Goal: Transaction & Acquisition: Obtain resource

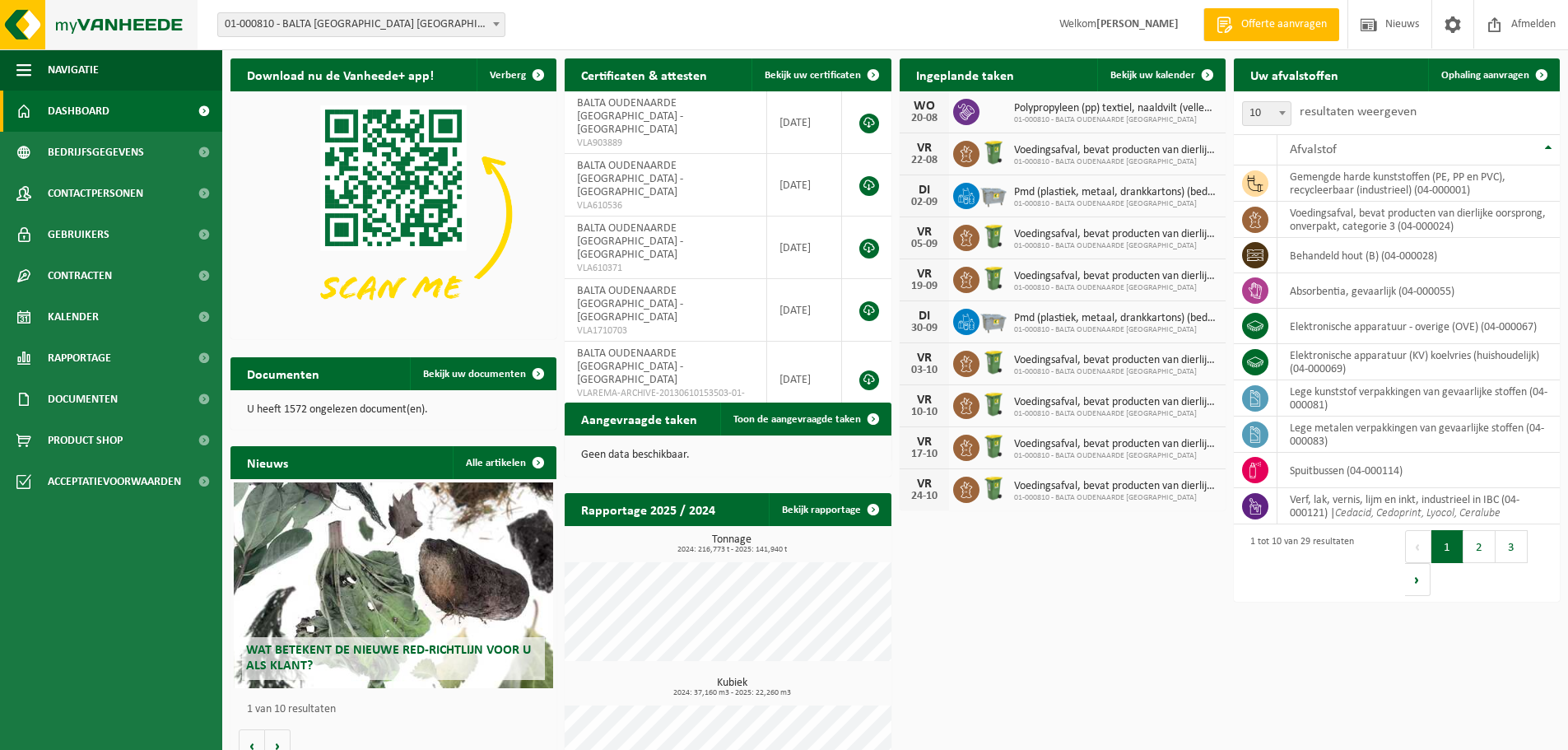
click at [158, 23] on img at bounding box center [98, 25] width 198 height 49
click at [1253, 19] on span "Offerte aanvragen" at bounding box center [1283, 24] width 94 height 16
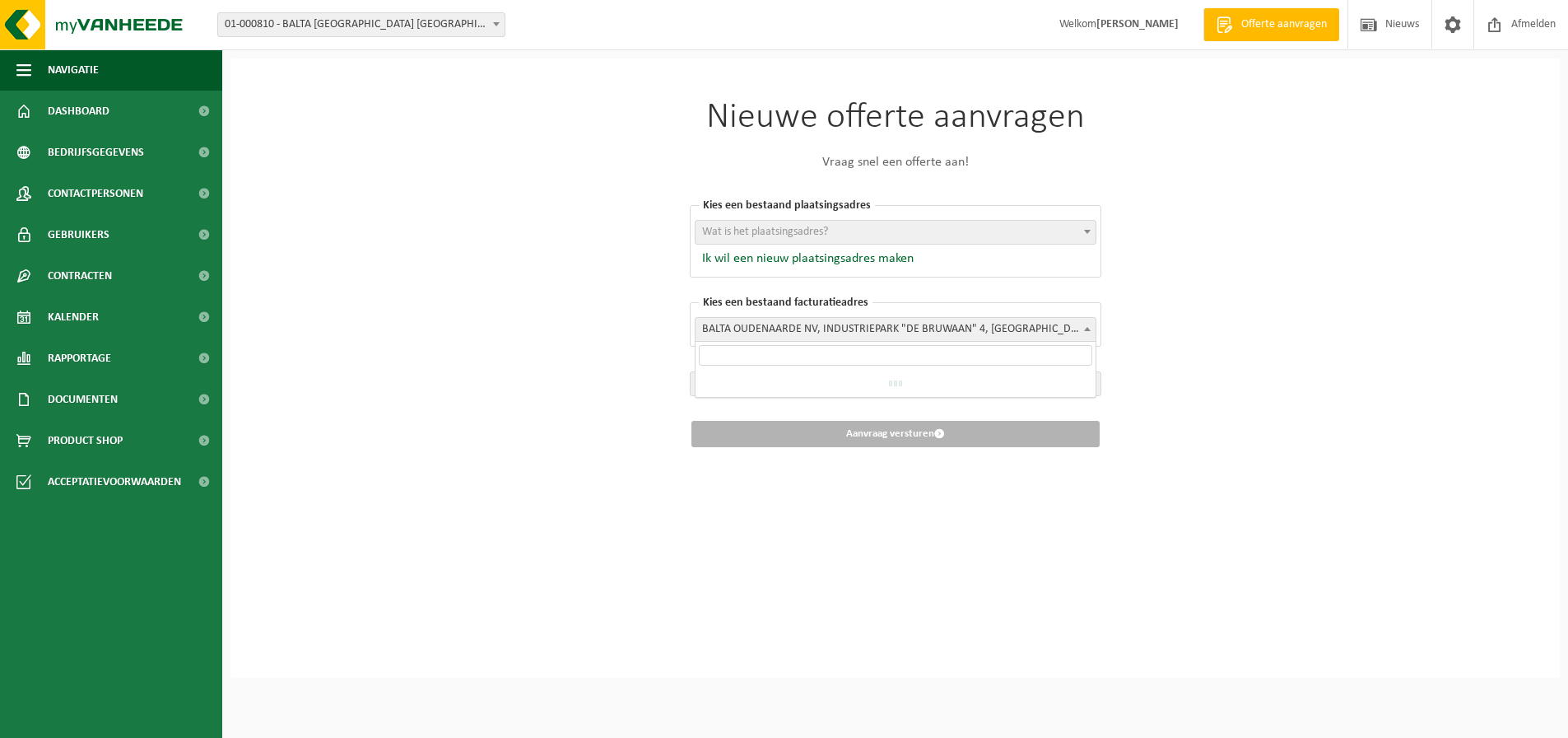
click at [886, 326] on span "BALTA OUDENAARDE NV, INDUSTRIEPARK "DE BRUWAAN" 4, [GEOGRAPHIC_DATA], 0417.173.…" at bounding box center [895, 329] width 400 height 23
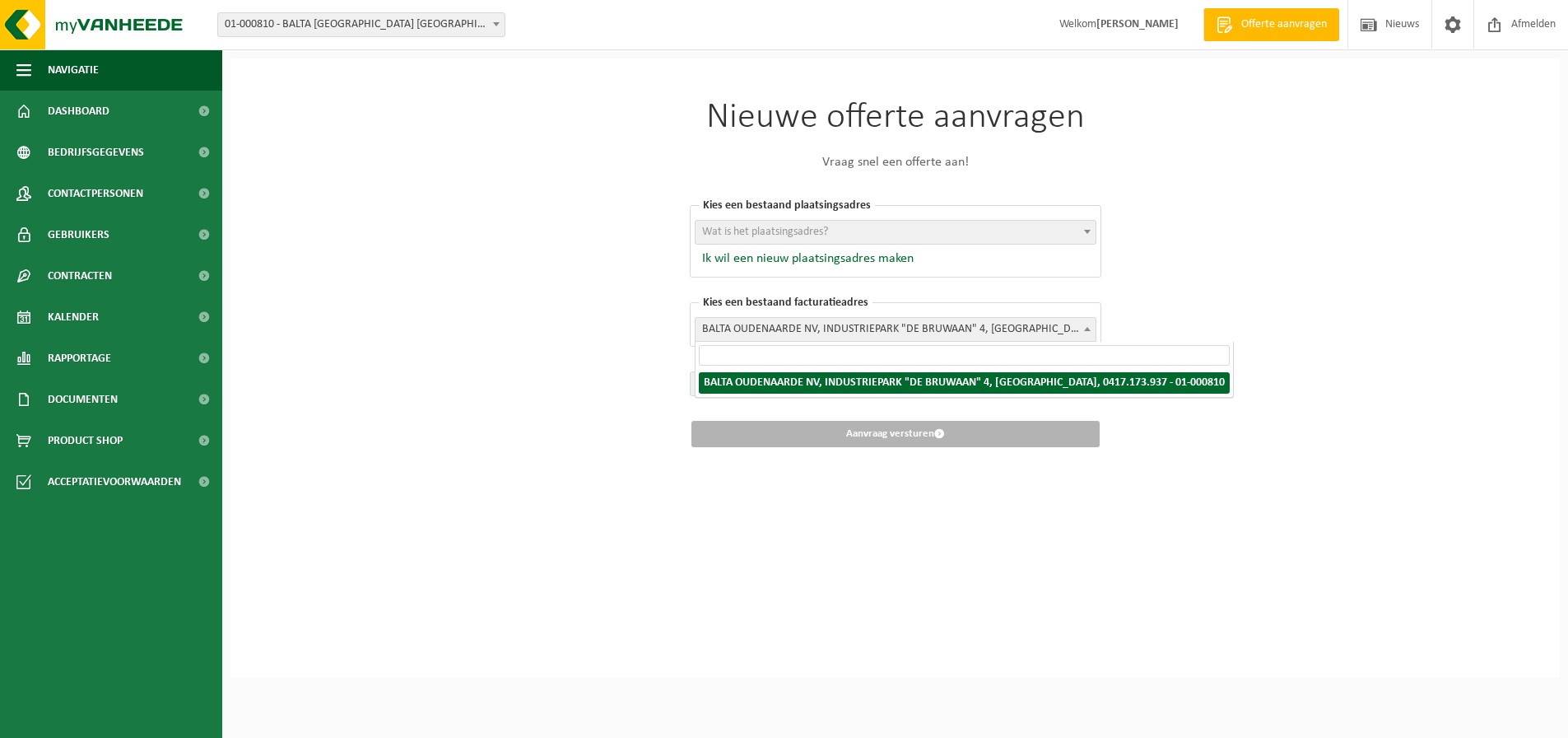
click at [1324, 261] on div "Nieuwe offerte aanvragen Vraag snel een offerte aan! Kies een bestaand plaatsin…" at bounding box center [895, 369] width 1329 height 620
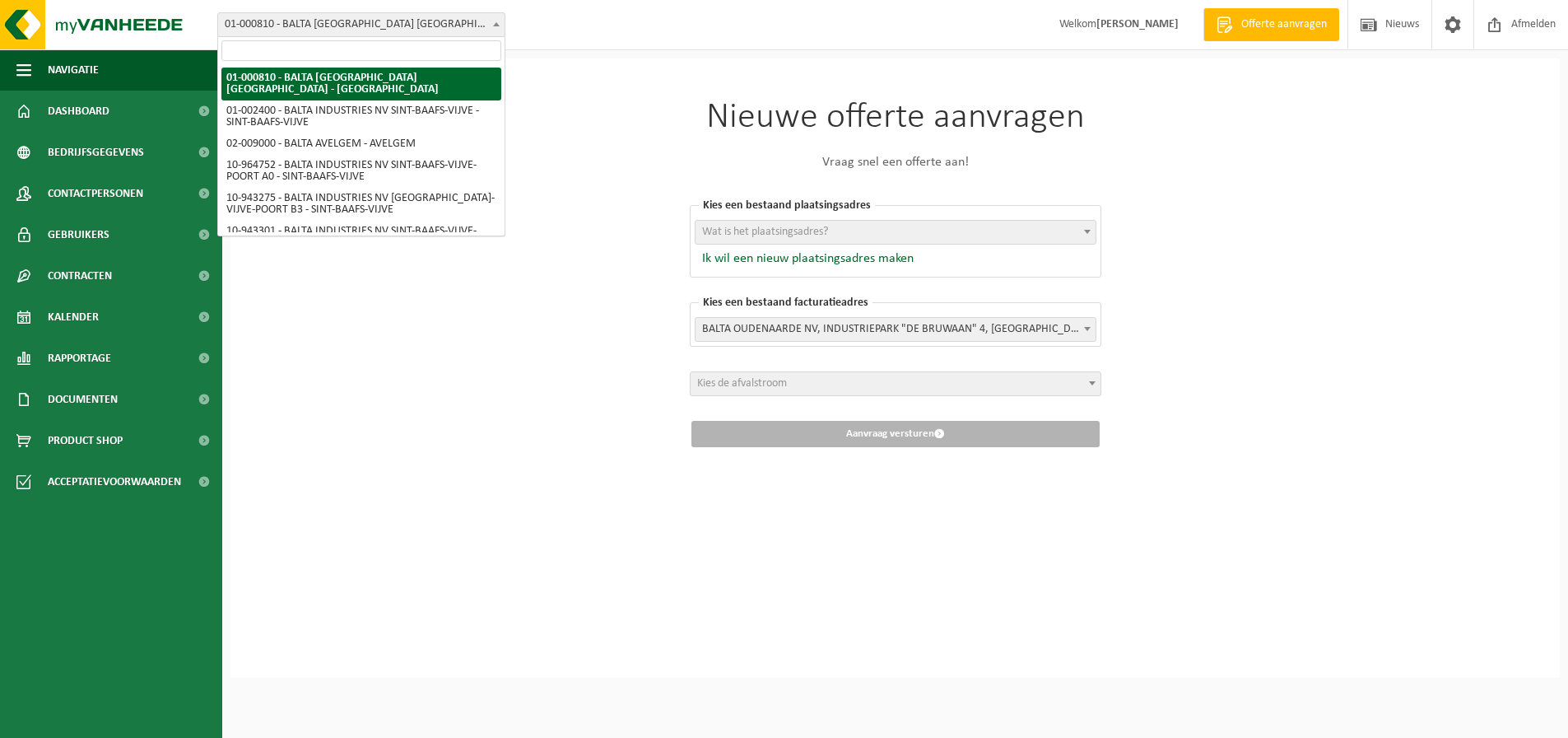
click at [501, 26] on span at bounding box center [495, 24] width 16 height 22
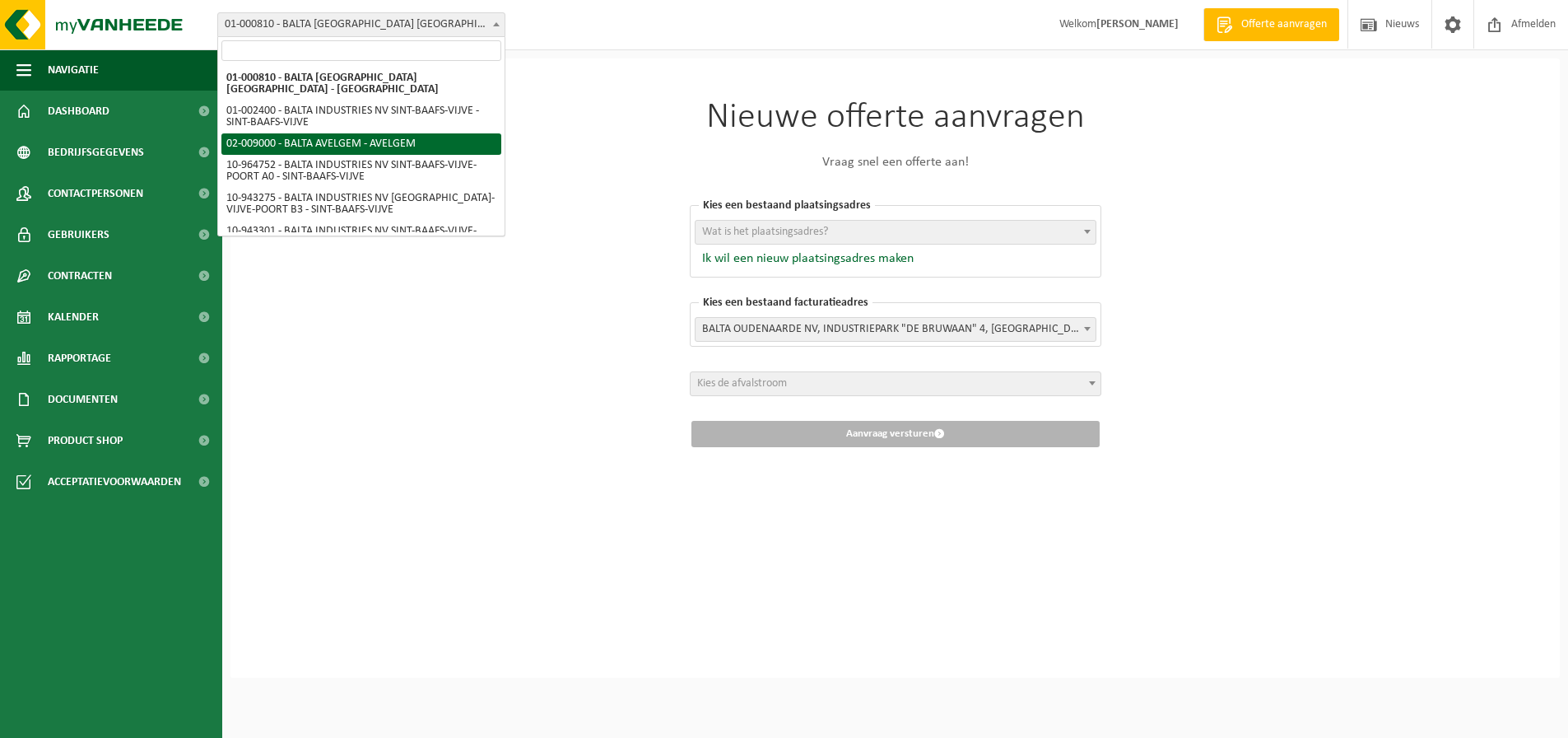
scroll to position [64, 0]
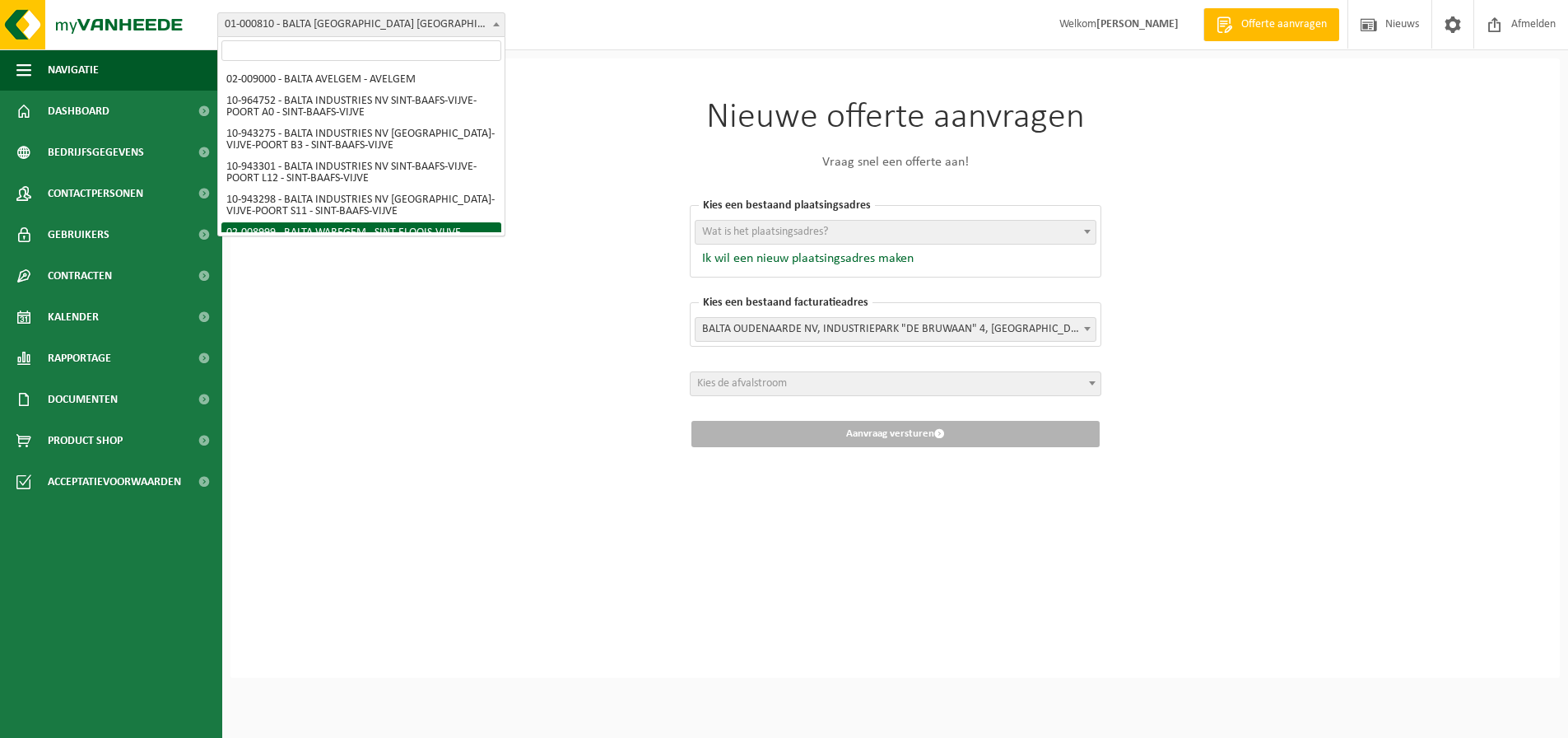
select select "1540"
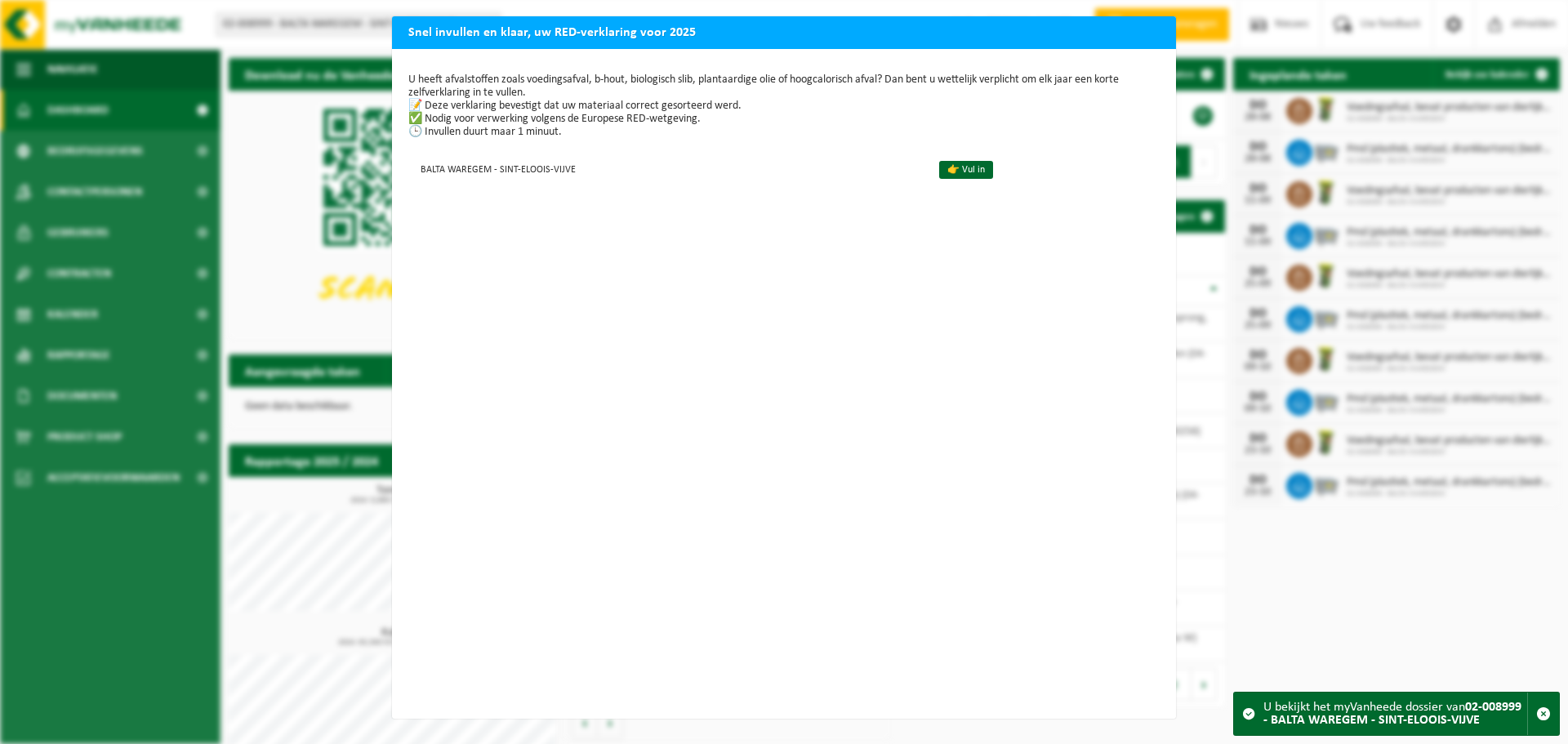
click at [1316, 606] on div "Snel invullen en klaar, uw RED-verklaring voor 2025 U heeft afvalstoffen zoals …" at bounding box center [784, 372] width 1568 height 744
click at [106, 97] on div "Snel invullen en klaar, uw RED-verklaring voor 2025 U heeft afvalstoffen zoals …" at bounding box center [784, 372] width 1568 height 744
click at [115, 402] on div "Snel invullen en klaar, uw RED-verklaring voor 2025 U heeft afvalstoffen zoals …" at bounding box center [784, 372] width 1568 height 744
click at [1352, 565] on div "Snel invullen en klaar, uw RED-verklaring voor 2025 U heeft afvalstoffen zoals …" at bounding box center [784, 372] width 1568 height 744
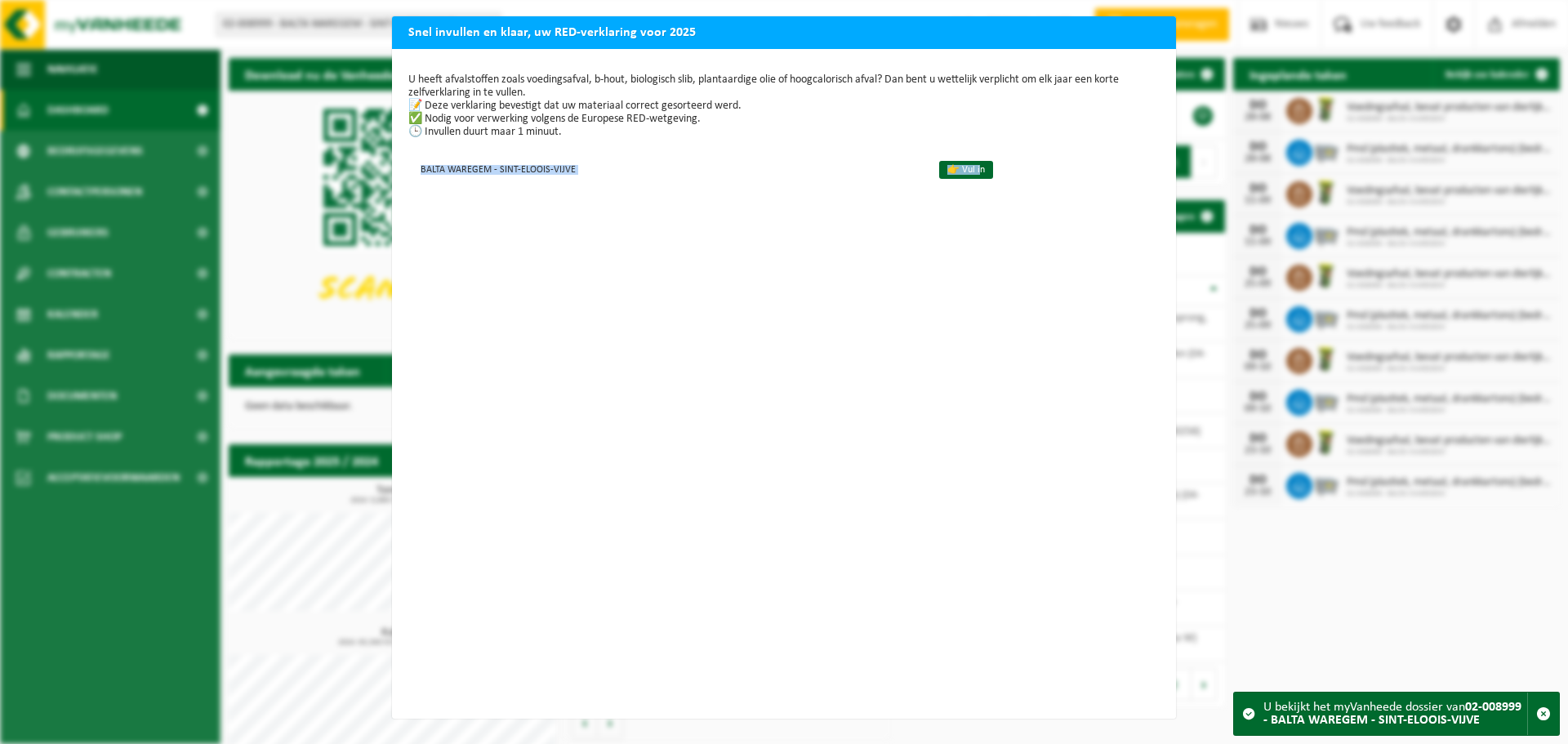
click at [1352, 565] on div "Snel invullen en klaar, uw RED-verklaring voor 2025 U heeft afvalstoffen zoals …" at bounding box center [784, 372] width 1568 height 744
click at [1250, 558] on div "Snel invullen en klaar, uw RED-verklaring voor 2025 U heeft afvalstoffen zoals …" at bounding box center [784, 372] width 1568 height 744
click at [97, 598] on div "Snel invullen en klaar, uw RED-verklaring voor 2025 U heeft afvalstoffen zoals …" at bounding box center [784, 372] width 1568 height 744
click at [97, 596] on div "Snel invullen en klaar, uw RED-verklaring voor 2025 U heeft afvalstoffen zoals …" at bounding box center [784, 372] width 1568 height 744
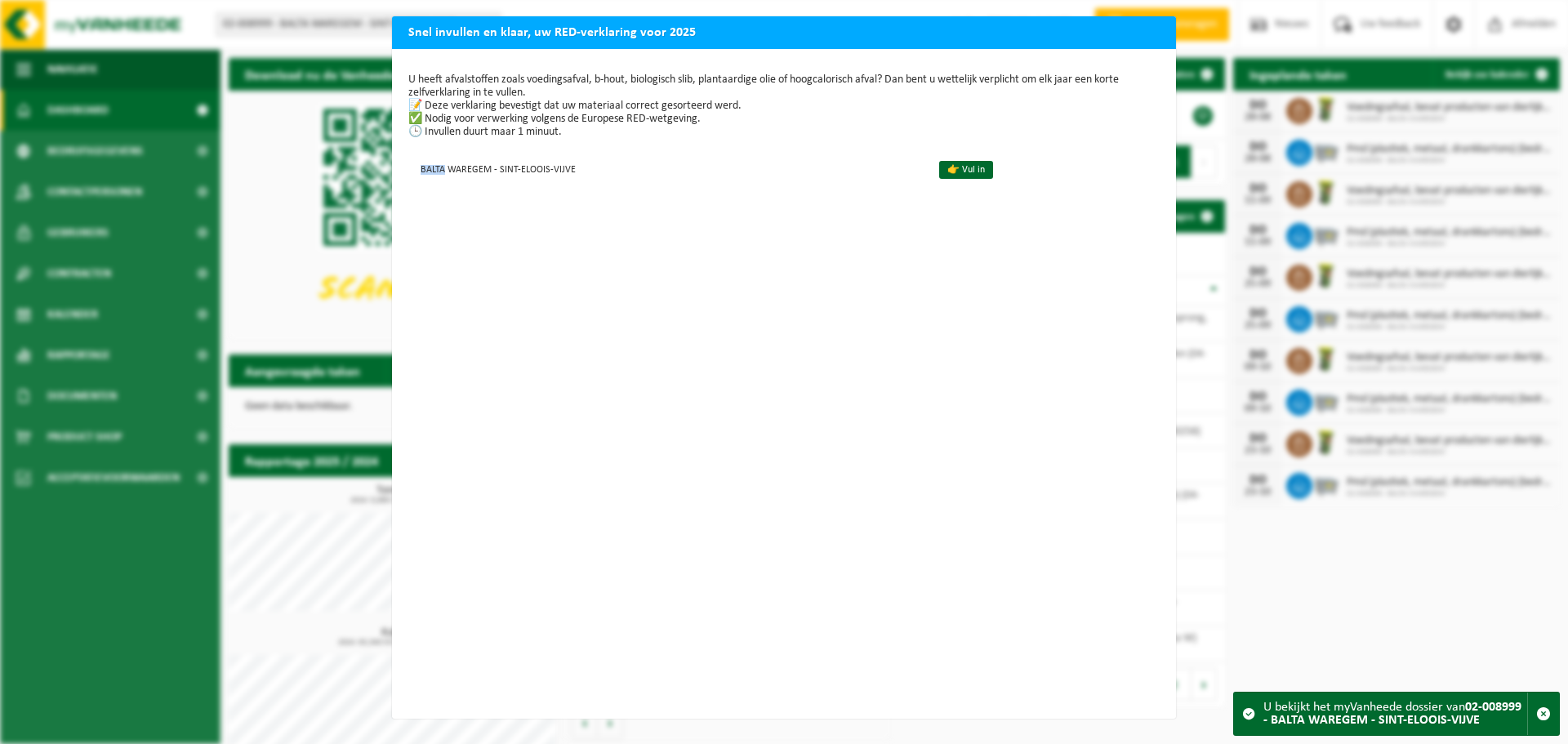
click at [97, 594] on div "Snel invullen en klaar, uw RED-verklaring voor 2025 U heeft afvalstoffen zoals …" at bounding box center [784, 372] width 1568 height 744
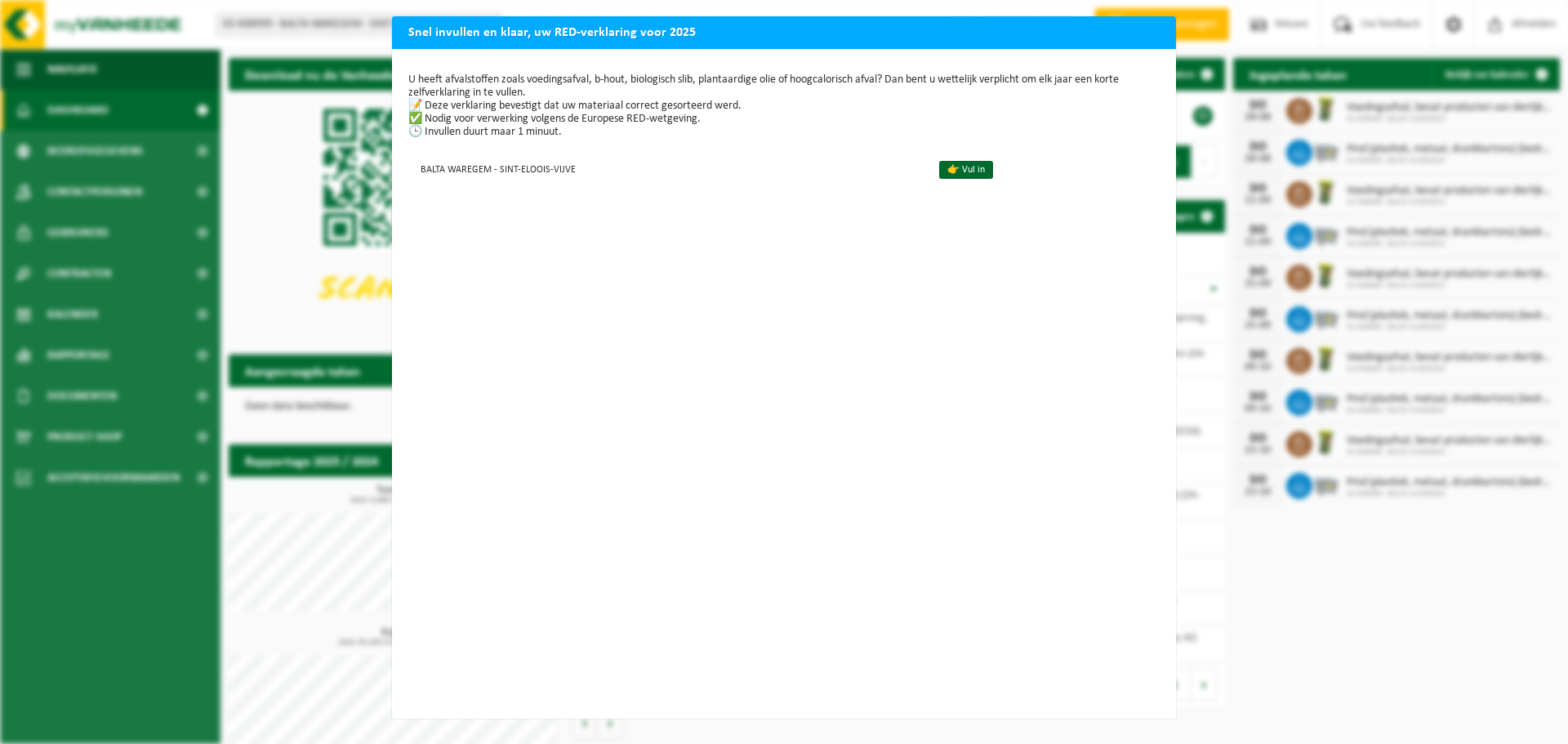
click at [93, 179] on div "Snel invullen en klaar, uw RED-verklaring voor 2025 U heeft afvalstoffen zoals …" at bounding box center [784, 372] width 1568 height 744
click at [1325, 629] on div "Snel invullen en klaar, uw RED-verklaring voor 2025 U heeft afvalstoffen zoals …" at bounding box center [784, 372] width 1568 height 744
